Goal: Task Accomplishment & Management: Manage account settings

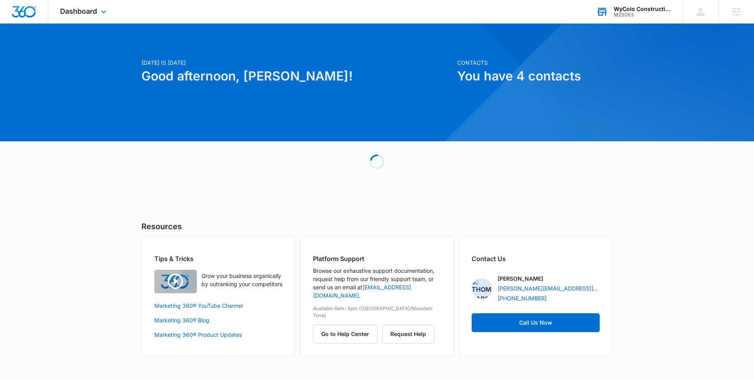
click at [623, 8] on div "WyColo Construction and Engineering" at bounding box center [642, 9] width 57 height 6
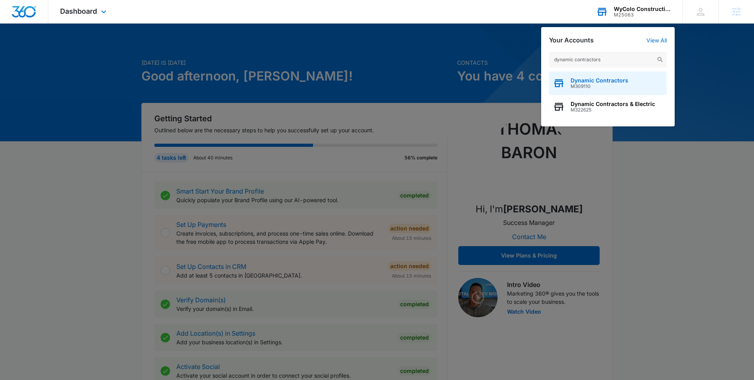
type input "dynamic contractors"
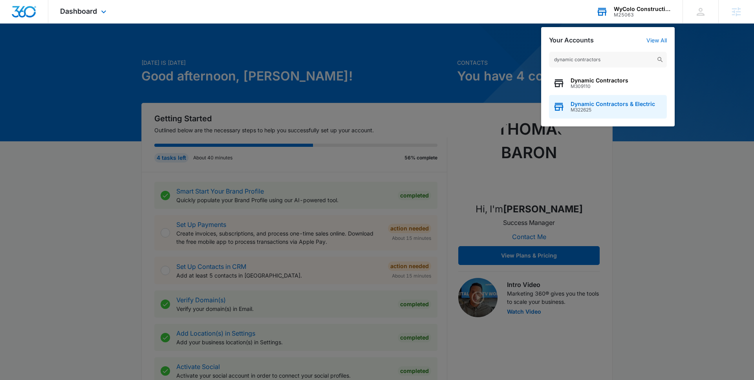
drag, startPoint x: 605, startPoint y: 88, endPoint x: 606, endPoint y: 114, distance: 26.4
click at [606, 114] on div "Dynamic Contractors M309110 Dynamic Contractors & Electric M322625" at bounding box center [608, 94] width 118 height 47
click at [606, 114] on div "Dynamic Contractors & Electric M322625" at bounding box center [608, 107] width 118 height 24
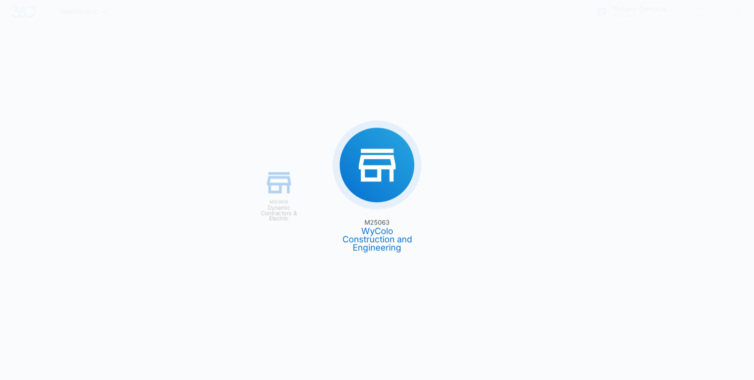
click at [583, 114] on div "M25063 WyColo Construction and Engineering M322625 Dynamic Contractors & Electr…" at bounding box center [377, 190] width 754 height 380
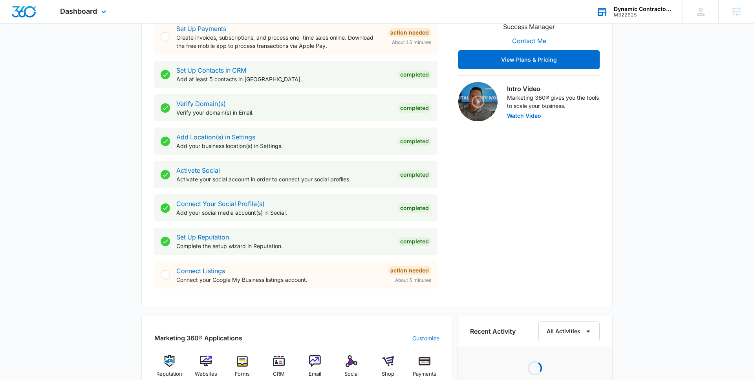
scroll to position [355, 0]
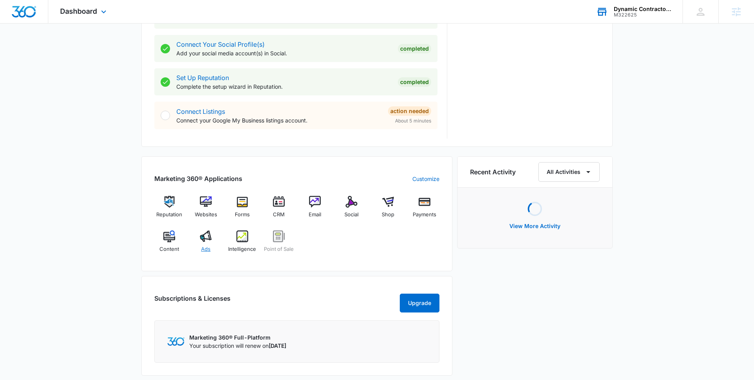
click at [209, 245] on span "Ads" at bounding box center [205, 249] width 9 height 8
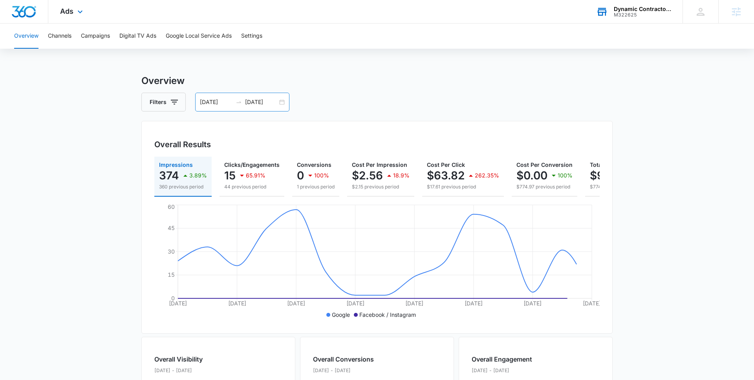
click at [270, 98] on input "[DATE]" at bounding box center [261, 102] width 33 height 9
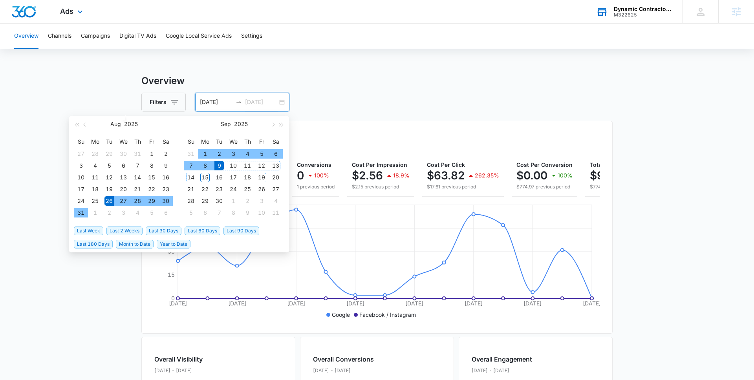
type input "[DATE]"
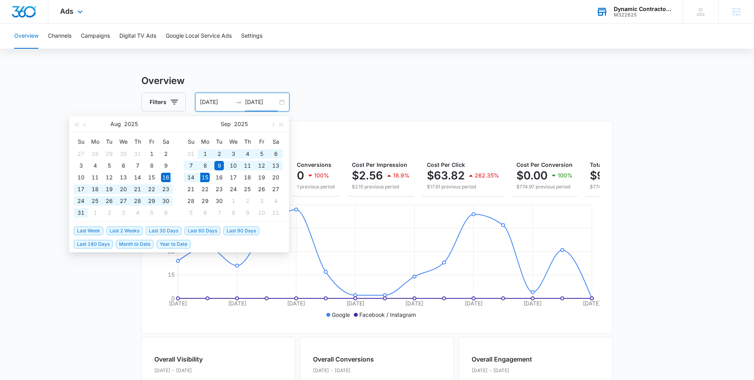
click at [174, 230] on span "Last 30 Days" at bounding box center [164, 231] width 36 height 9
type input "[DATE]"
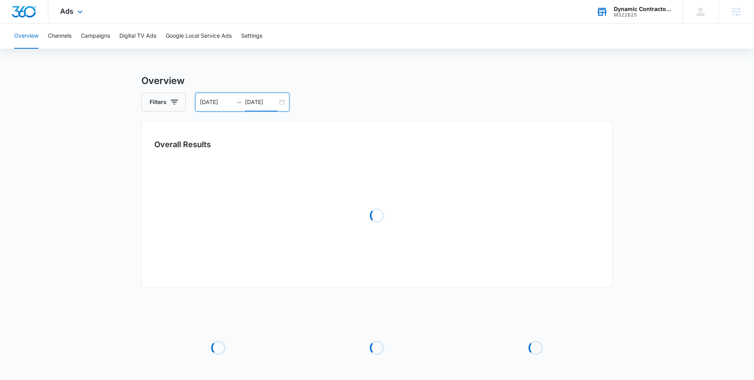
click at [108, 287] on main "Overview Filters [DATE] [DATE] Overall Results Loading Loading Loading Loading …" at bounding box center [377, 254] width 754 height 361
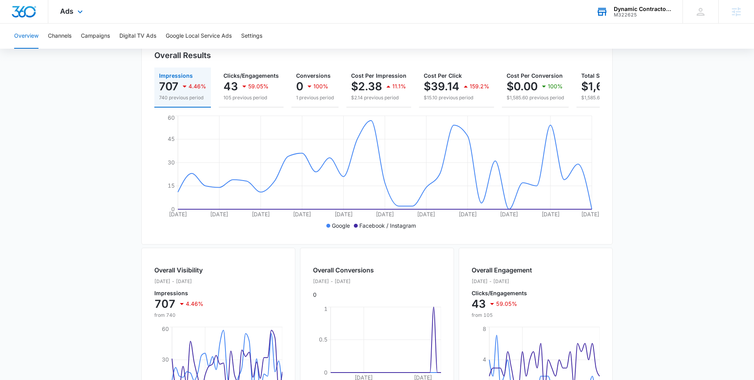
scroll to position [72, 0]
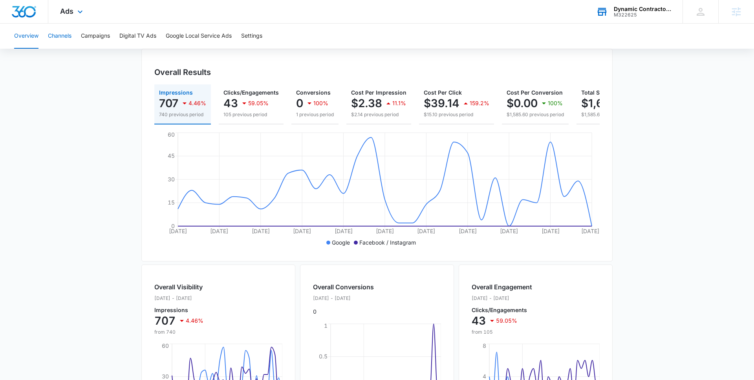
click at [69, 37] on button "Channels" at bounding box center [60, 36] width 24 height 25
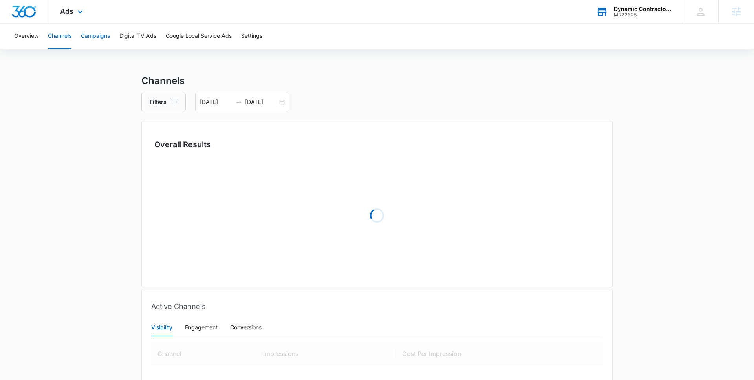
click at [92, 36] on button "Campaigns" at bounding box center [95, 36] width 29 height 25
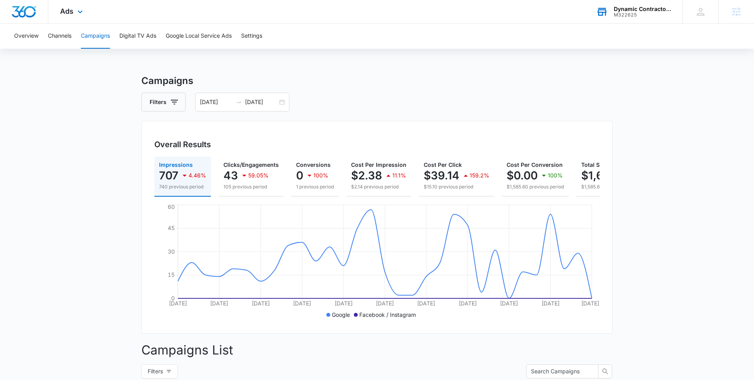
click at [73, 13] on div "Ads Apps Reputation Websites Forms CRM Email Social Shop Payments POS Content A…" at bounding box center [72, 11] width 48 height 23
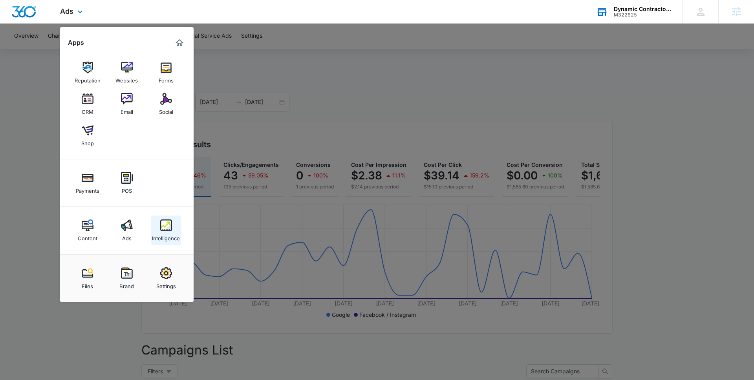
click at [152, 223] on link "Intelligence" at bounding box center [166, 231] width 30 height 30
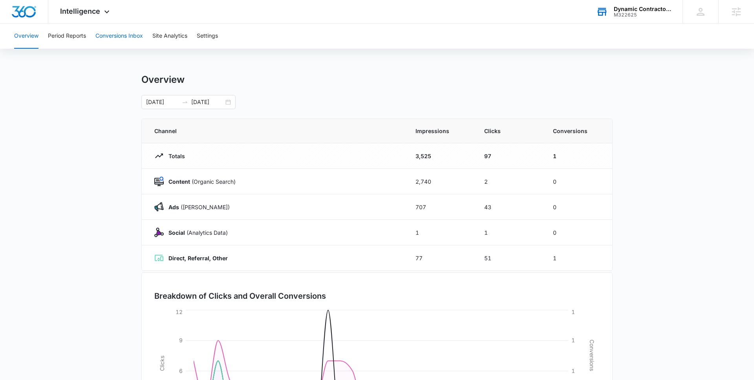
click at [118, 44] on button "Conversions Inbox" at bounding box center [119, 36] width 48 height 25
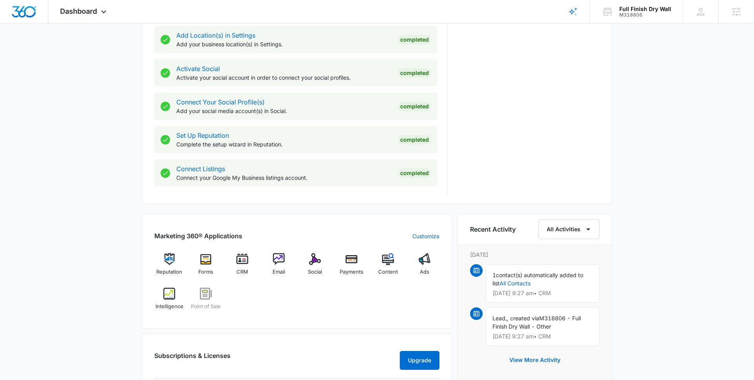
scroll to position [508, 0]
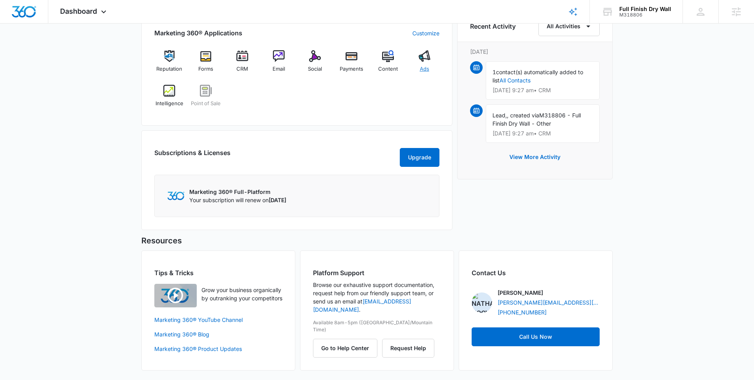
click at [429, 53] on img at bounding box center [425, 56] width 12 height 12
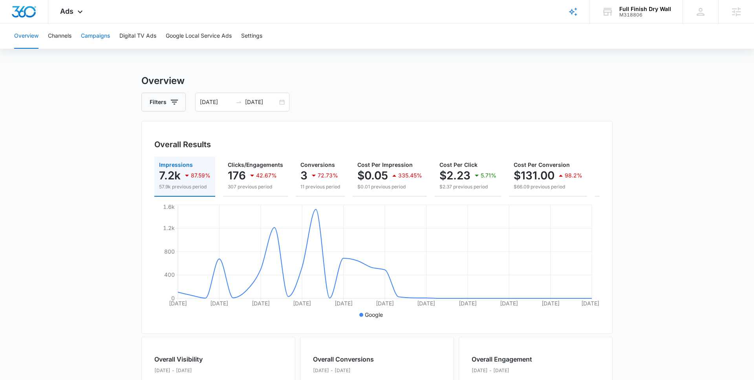
click at [91, 35] on button "Campaigns" at bounding box center [95, 36] width 29 height 25
